Goal: Information Seeking & Learning: Learn about a topic

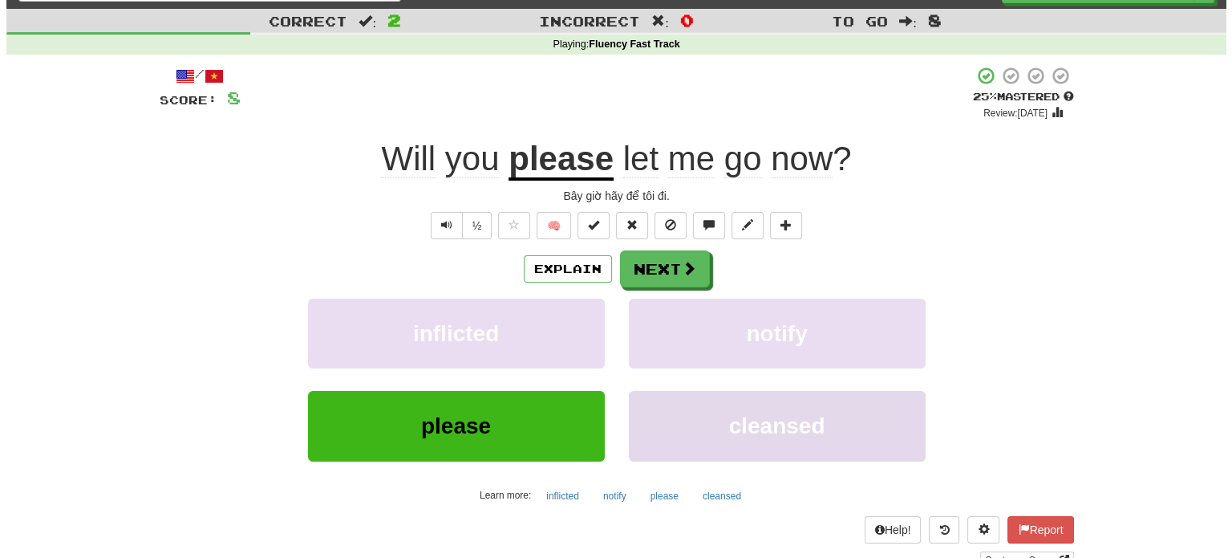
scroll to position [133, 0]
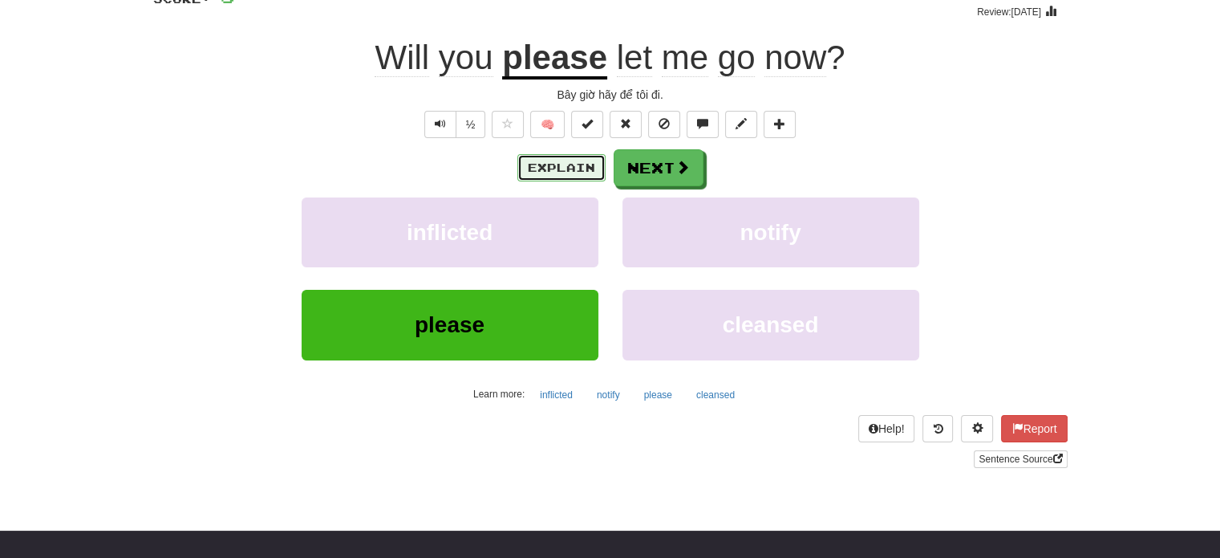
click at [575, 156] on button "Explain" at bounding box center [561, 167] width 88 height 27
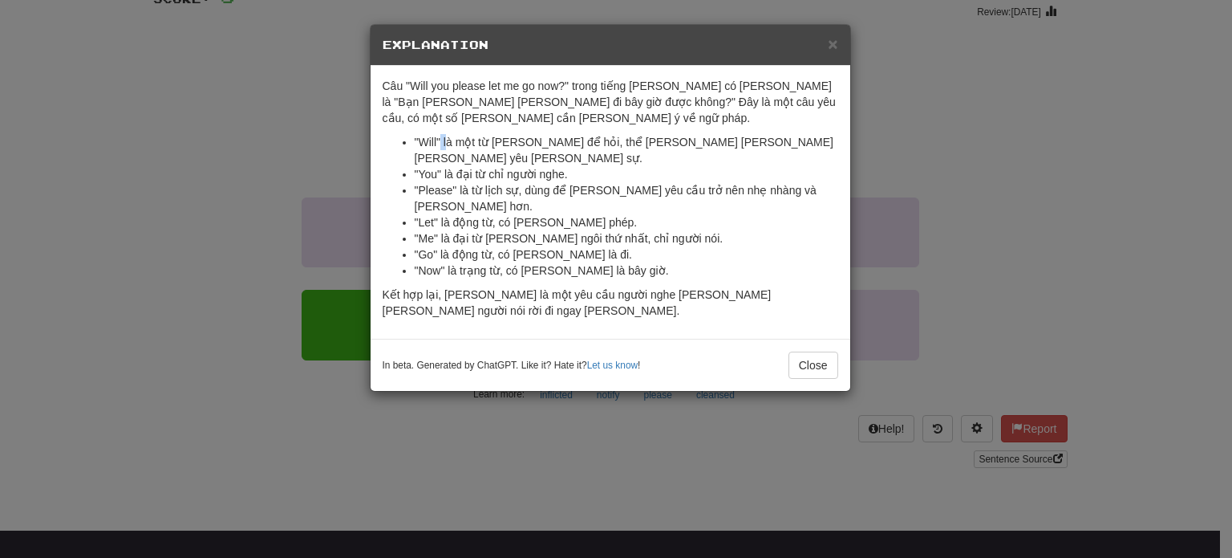
drag, startPoint x: 440, startPoint y: 144, endPoint x: 470, endPoint y: 140, distance: 30.7
click at [447, 142] on li ""Will" là một từ [PERSON_NAME] để hỏi, thể [PERSON_NAME] [PERSON_NAME] [PERSON_…" at bounding box center [627, 150] width 424 height 32
drag, startPoint x: 481, startPoint y: 140, endPoint x: 521, endPoint y: 140, distance: 40.9
click at [521, 140] on li ""Will" là một từ [PERSON_NAME] để hỏi, thể [PERSON_NAME] [PERSON_NAME] [PERSON_…" at bounding box center [627, 150] width 424 height 32
click at [542, 141] on li ""Will" là một từ [PERSON_NAME] để hỏi, thể [PERSON_NAME] [PERSON_NAME] [PERSON_…" at bounding box center [627, 150] width 424 height 32
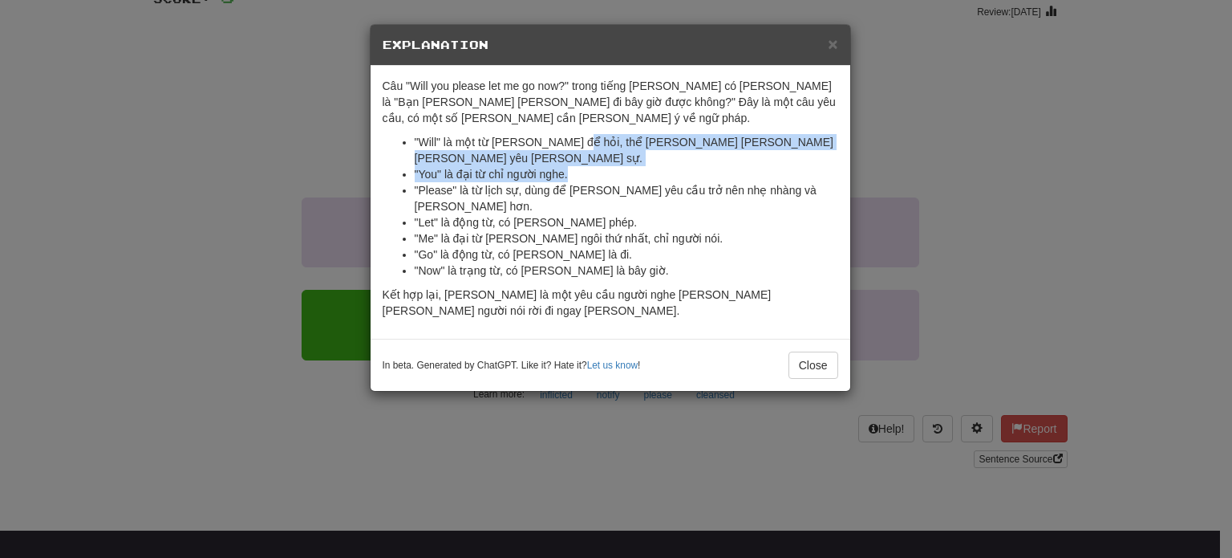
drag, startPoint x: 568, startPoint y: 141, endPoint x: 732, endPoint y: 153, distance: 164.9
click at [732, 153] on ul ""Will" là một từ [PERSON_NAME] để hỏi, thể [PERSON_NAME] [PERSON_NAME] [PERSON_…" at bounding box center [611, 206] width 456 height 144
click at [732, 166] on li ""You" là đại từ chỉ người nghe." at bounding box center [627, 174] width 424 height 16
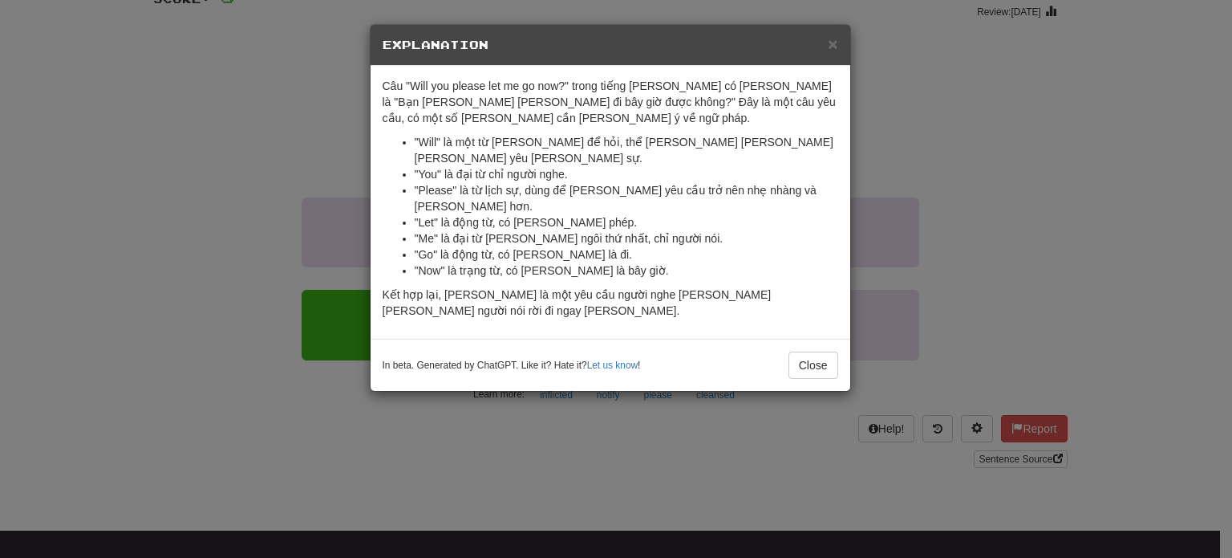
click at [838, 339] on div "In beta. Generated by ChatGPT. Like it? Hate it? Let us know ! Close" at bounding box center [611, 365] width 480 height 52
click at [835, 351] on button "Close" at bounding box center [814, 364] width 50 height 27
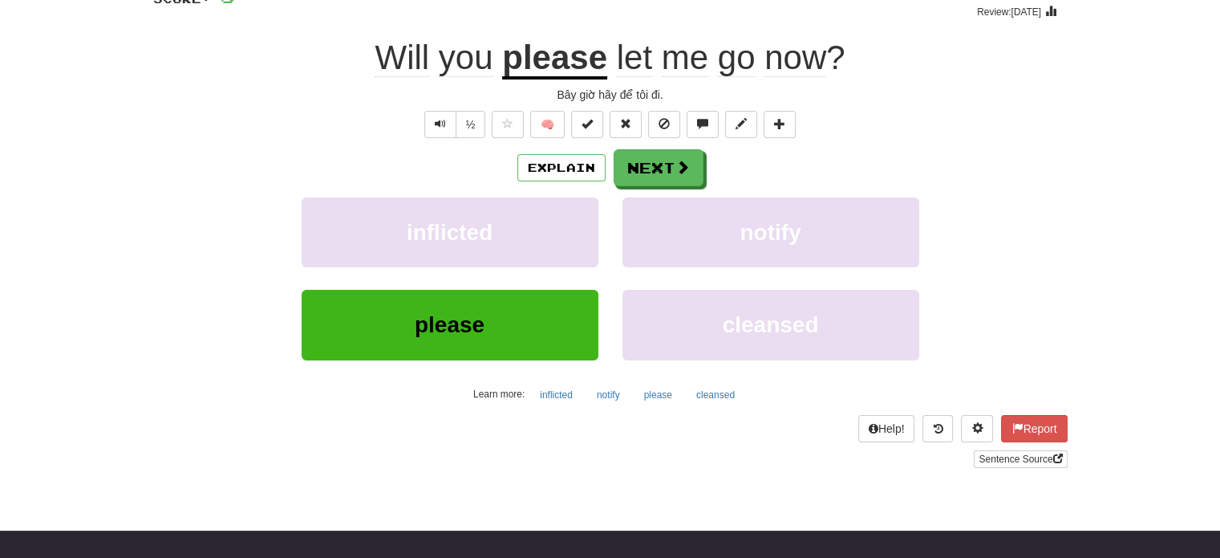
click at [714, 172] on div "Explain Next" at bounding box center [610, 167] width 915 height 37
click at [690, 172] on button "Next" at bounding box center [659, 168] width 90 height 37
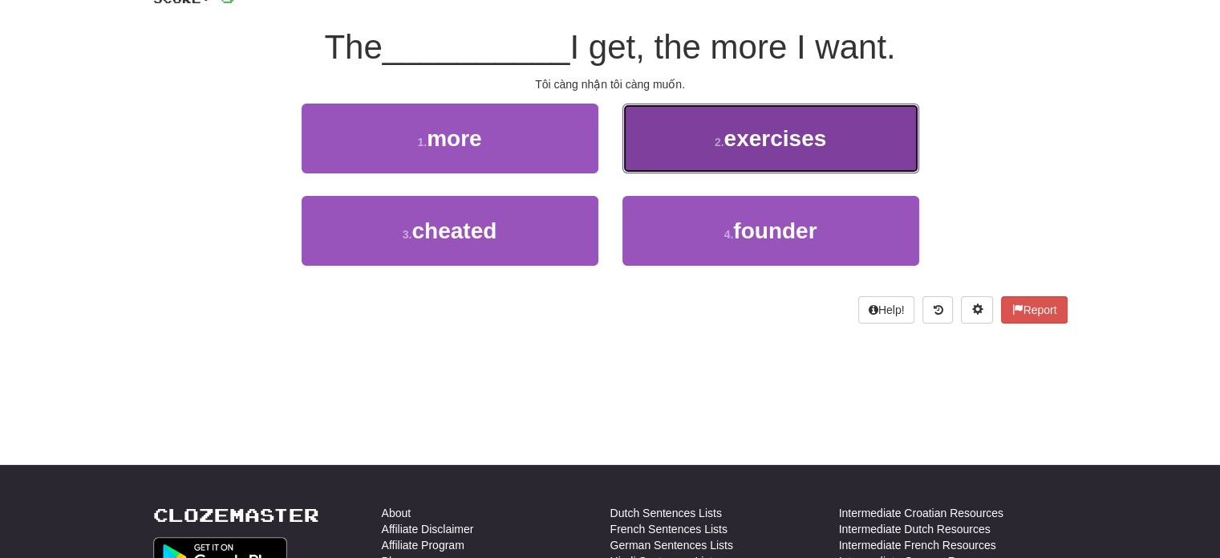
click at [690, 171] on button "2 . exercises" at bounding box center [771, 138] width 297 height 70
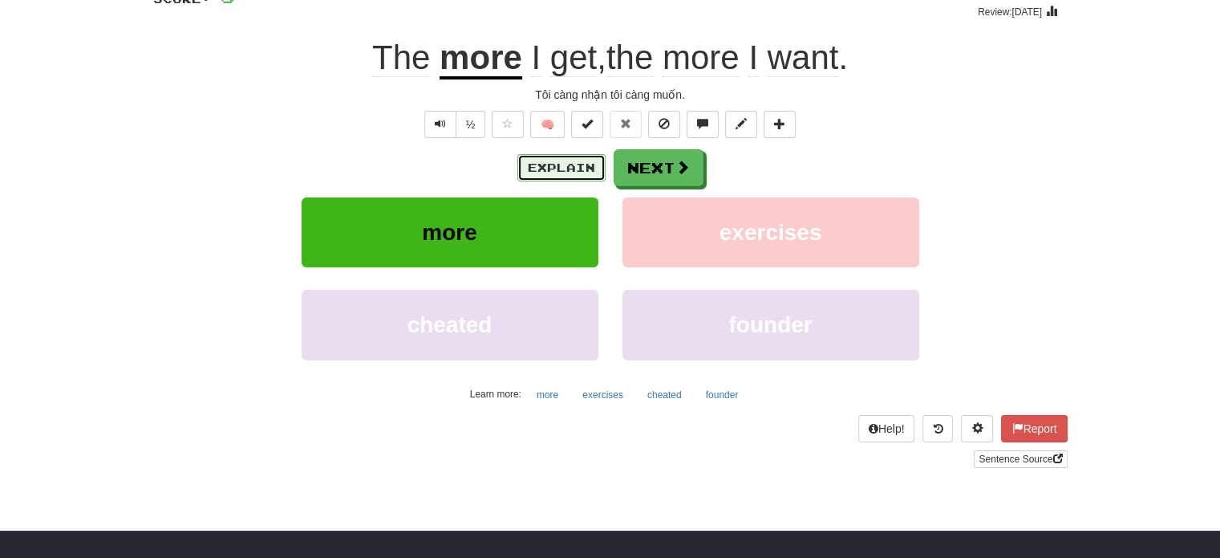
click at [575, 160] on button "Explain" at bounding box center [561, 167] width 88 height 27
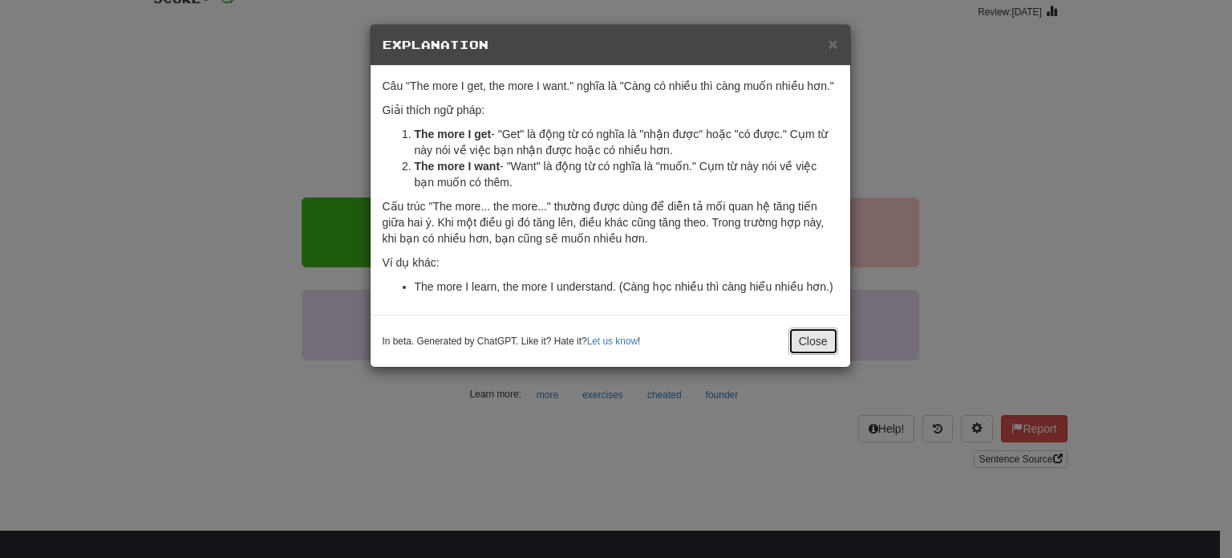
click at [802, 338] on button "Close" at bounding box center [814, 340] width 50 height 27
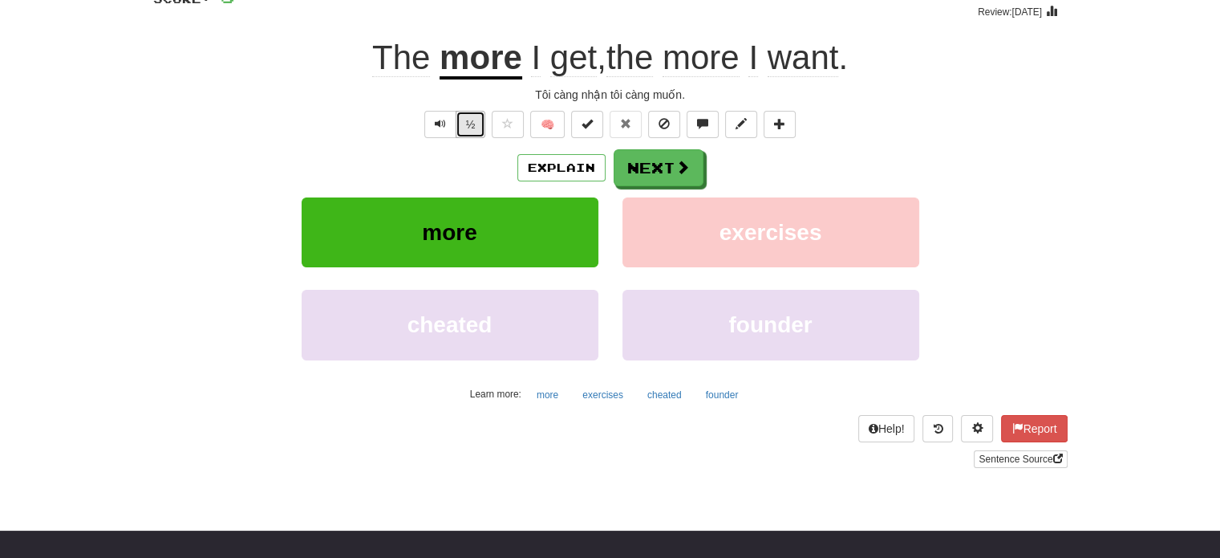
click at [481, 115] on button "½" at bounding box center [471, 124] width 30 height 27
click at [712, 123] on button at bounding box center [703, 124] width 32 height 27
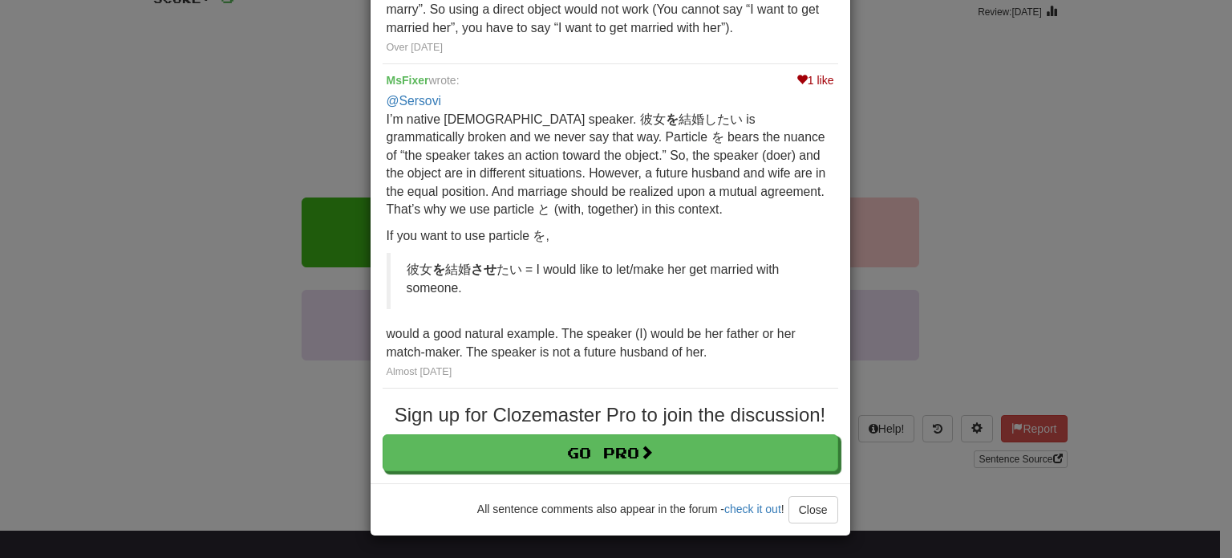
scroll to position [0, 0]
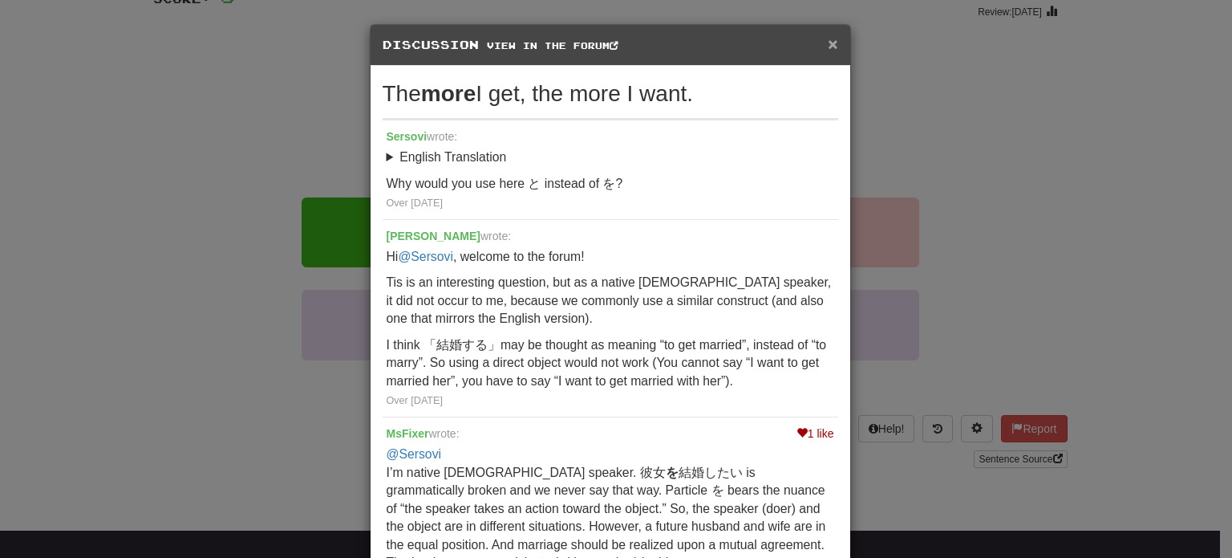
click at [828, 36] on span "×" at bounding box center [833, 43] width 10 height 18
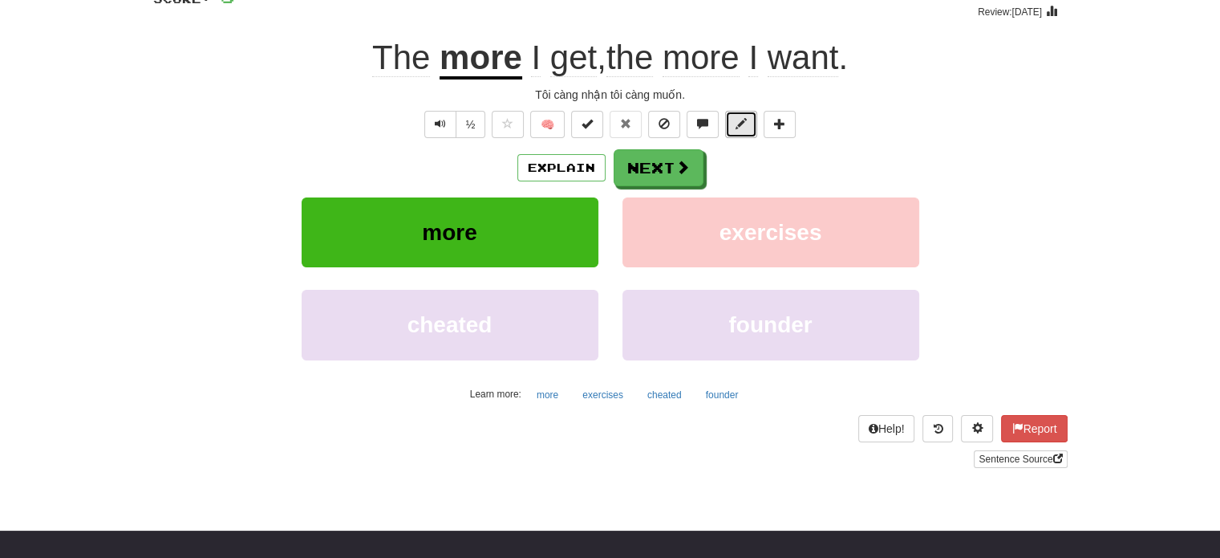
click at [740, 120] on span at bounding box center [741, 123] width 11 height 11
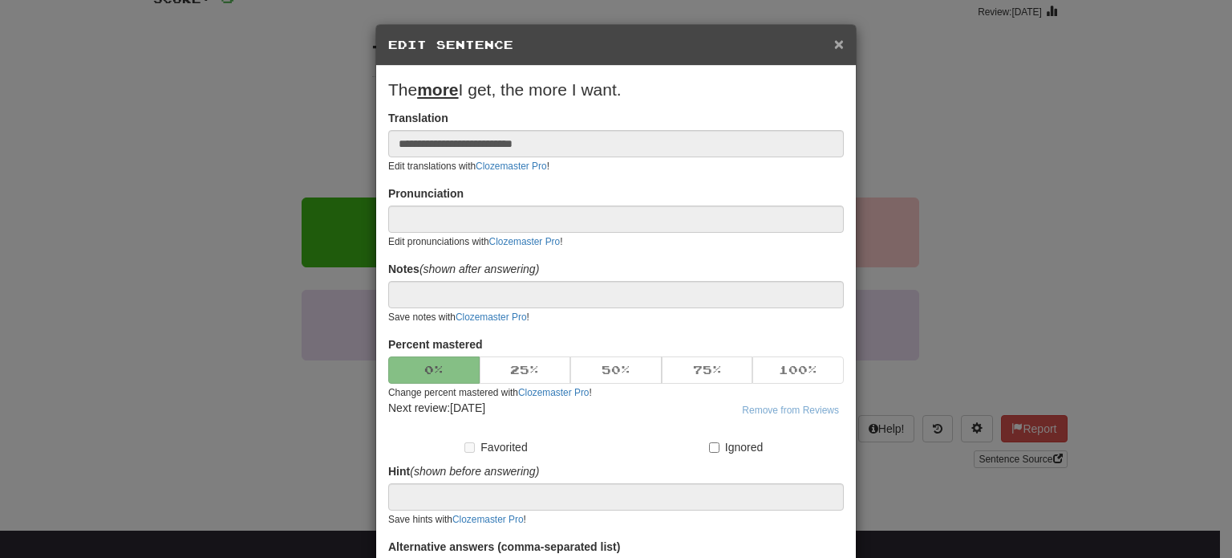
click at [834, 41] on span "×" at bounding box center [839, 43] width 10 height 18
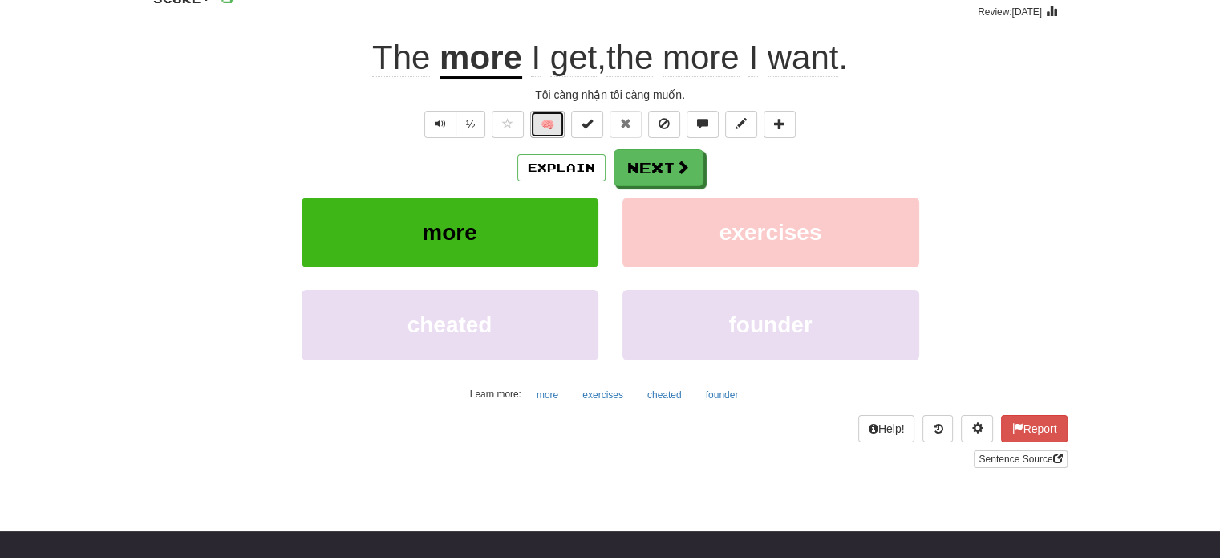
click at [556, 118] on button "🧠" at bounding box center [547, 124] width 34 height 27
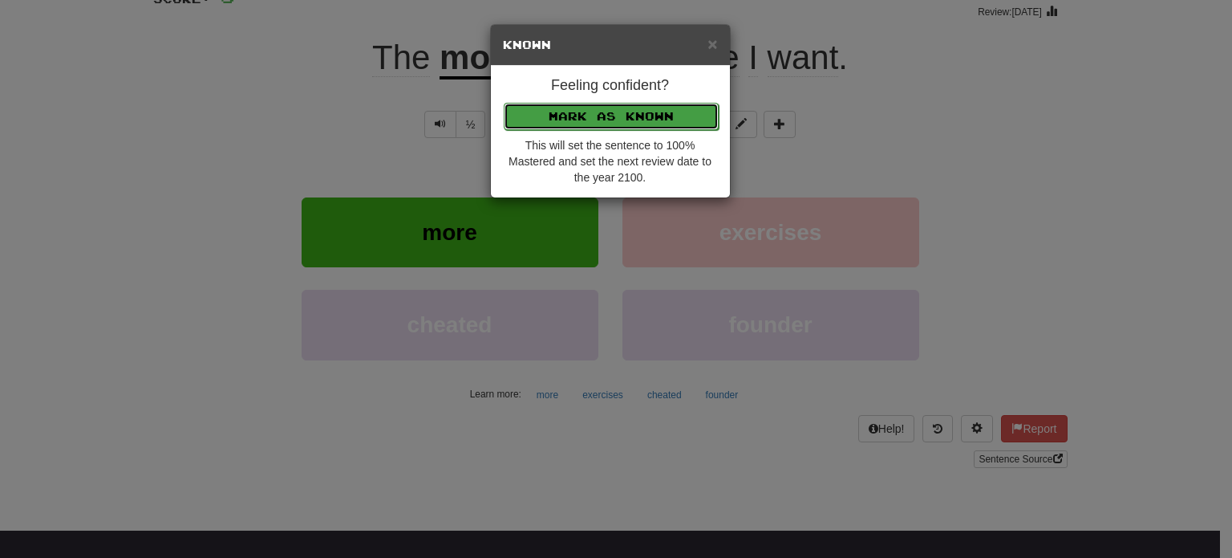
click at [556, 120] on button "Mark as Known" at bounding box center [611, 116] width 215 height 27
